Goal: Task Accomplishment & Management: Use online tool/utility

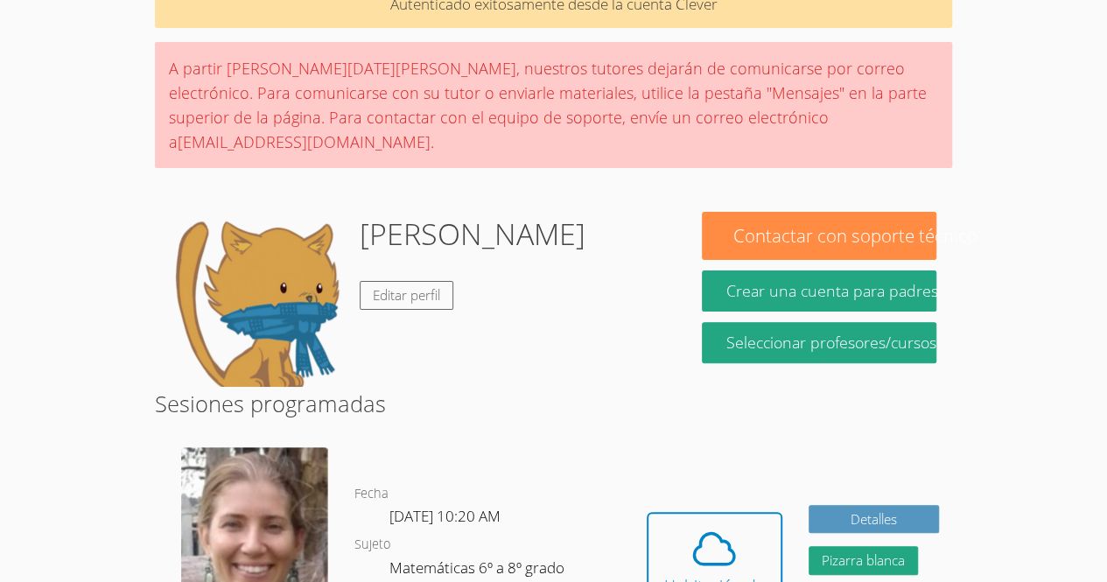
scroll to position [92, 0]
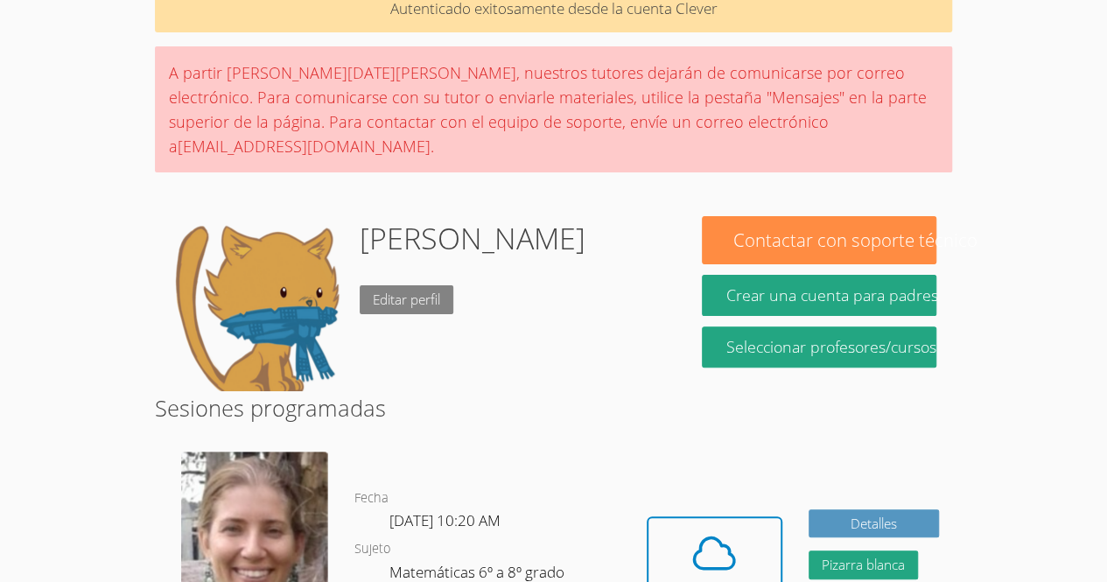
click at [380, 290] on font "Editar perfil" at bounding box center [406, 298] width 67 height 17
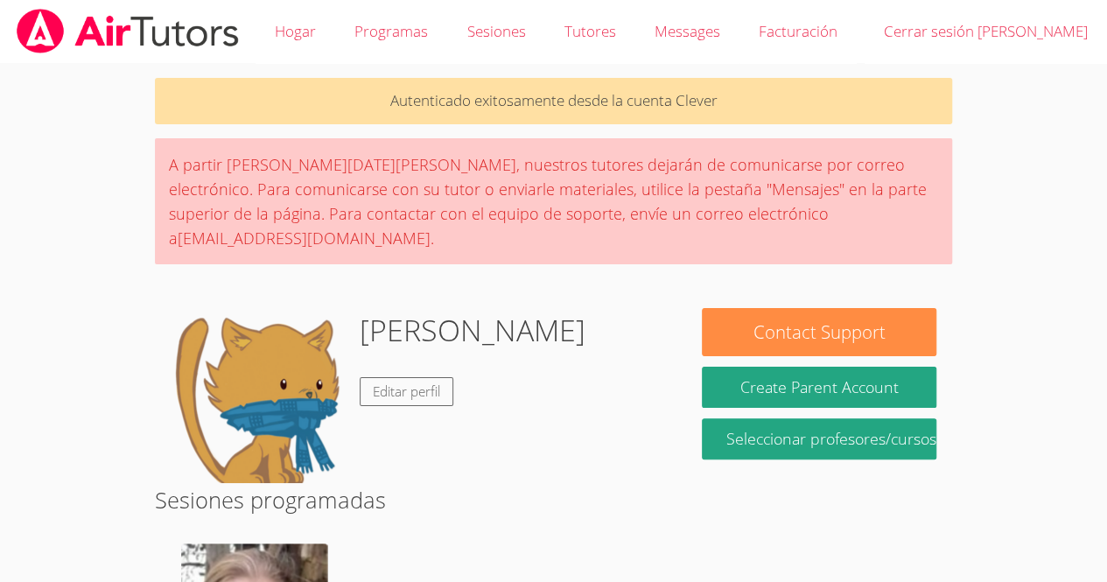
scroll to position [92, 0]
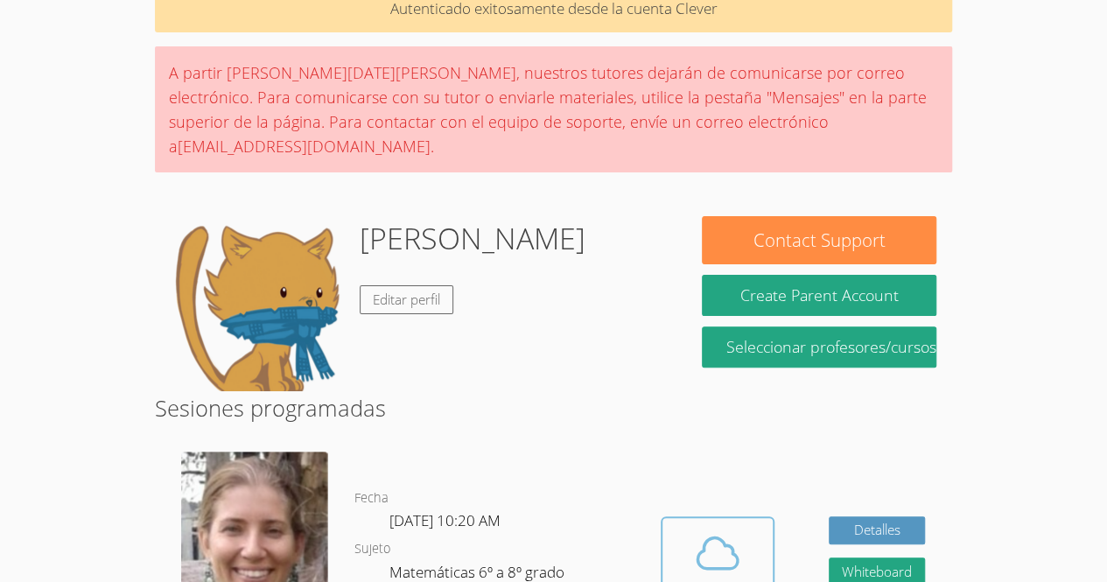
click at [696, 541] on icon at bounding box center [717, 552] width 49 height 49
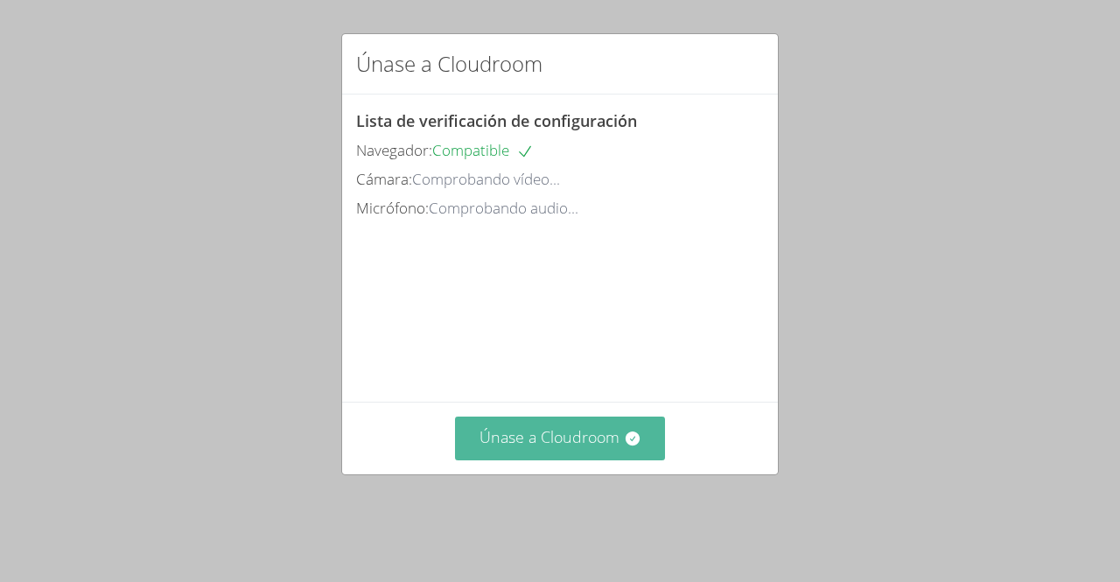
click at [584, 444] on button "Únase a Cloudroom" at bounding box center [560, 437] width 211 height 43
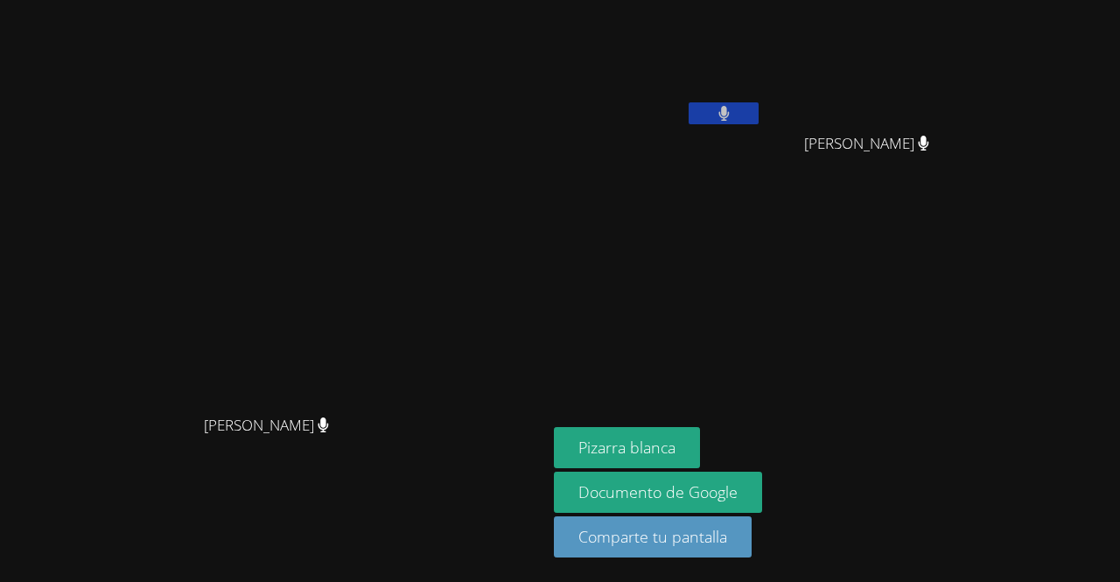
click at [762, 97] on video at bounding box center [658, 65] width 208 height 117
click at [759, 115] on button at bounding box center [724, 113] width 70 height 22
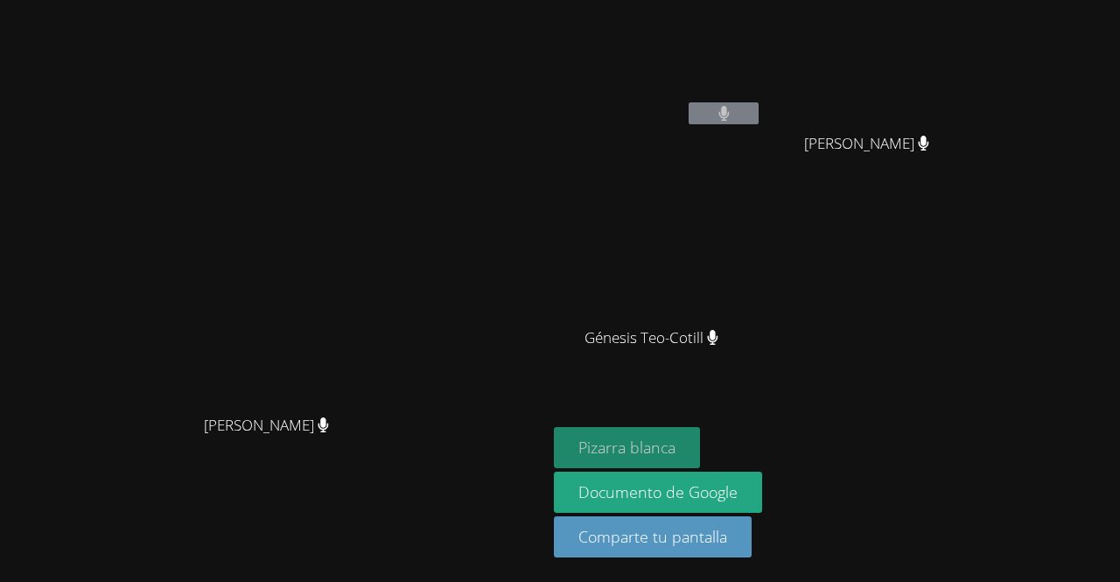
click at [675, 446] on font "Pizarra blanca" at bounding box center [626, 447] width 97 height 21
click at [700, 463] on button "Pizarra blanca" at bounding box center [627, 447] width 146 height 41
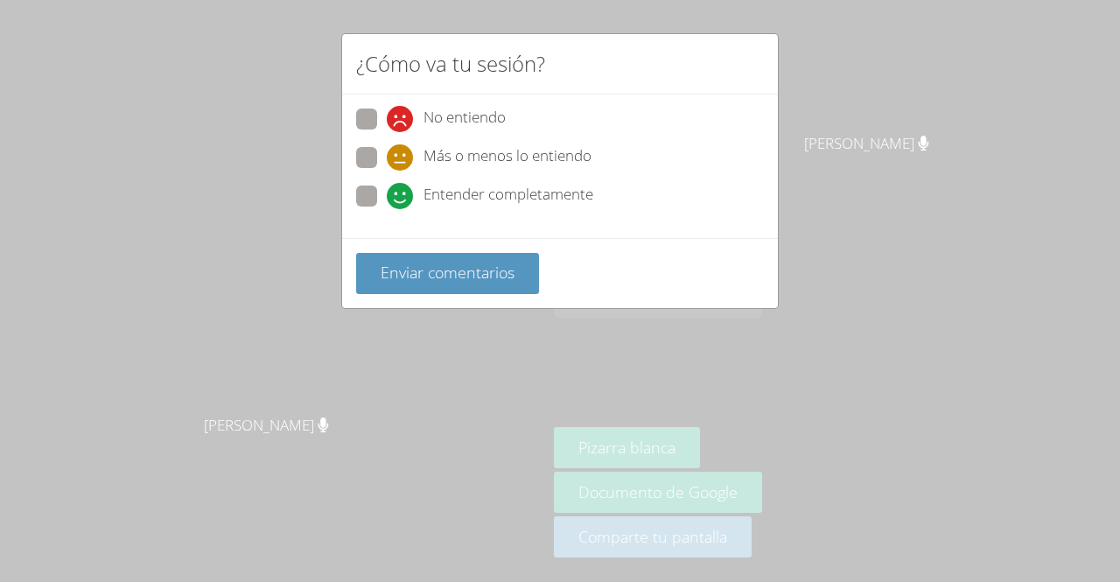
click at [387, 209] on span at bounding box center [387, 209] width 0 height 0
click at [387, 188] on input "Entender completamente" at bounding box center [394, 192] width 15 height 15
radio input "true"
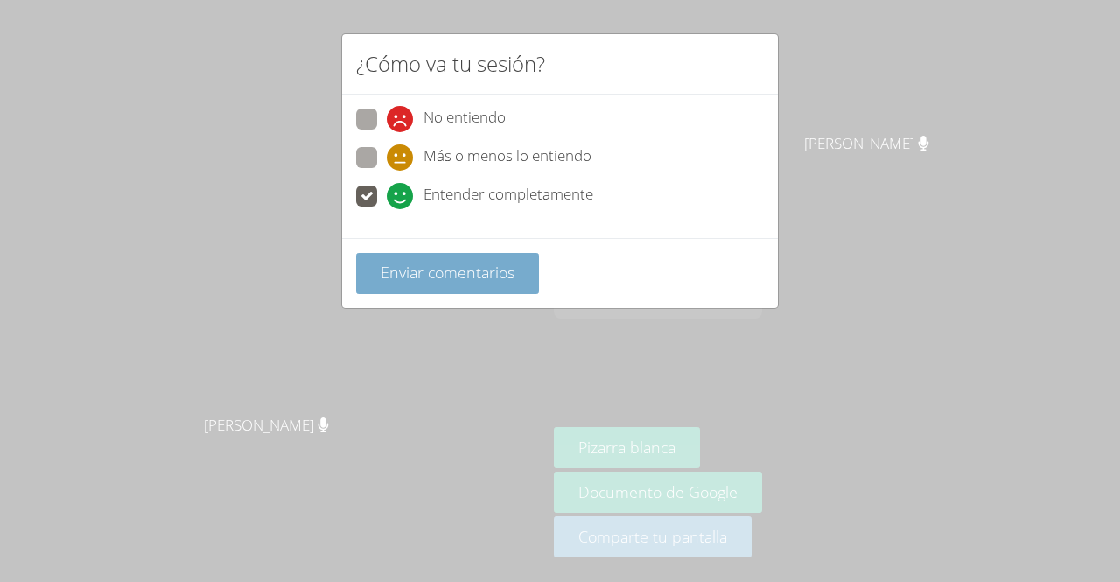
click at [373, 283] on button "Enviar comentarios" at bounding box center [447, 273] width 183 height 41
